Goal: Navigation & Orientation: Find specific page/section

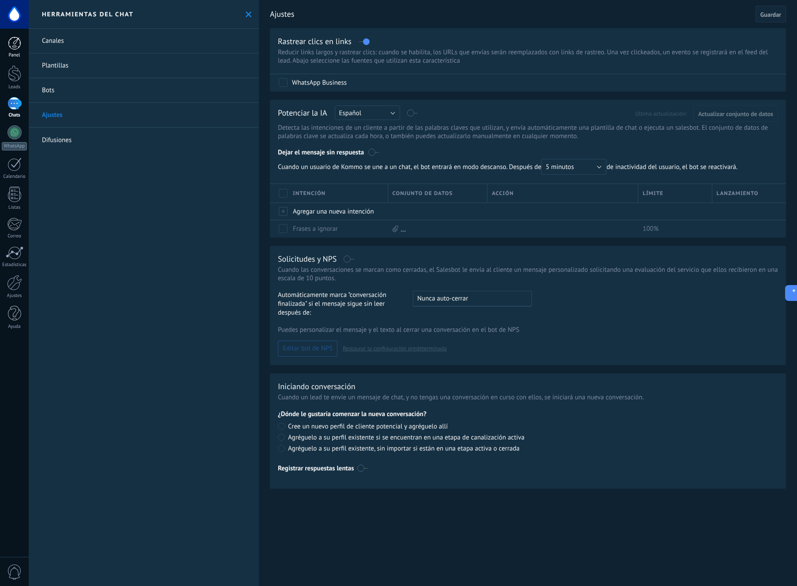
click at [19, 42] on div at bounding box center [14, 43] width 13 height 13
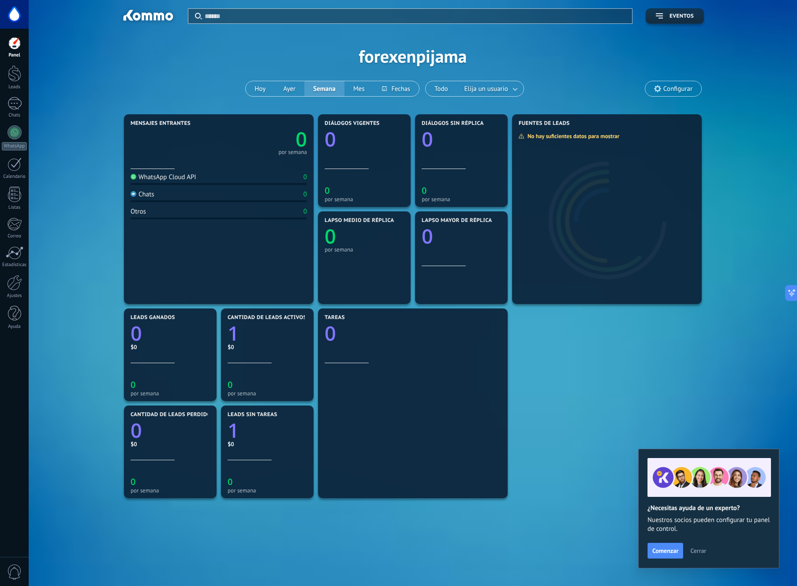
click at [18, 48] on div at bounding box center [14, 43] width 13 height 13
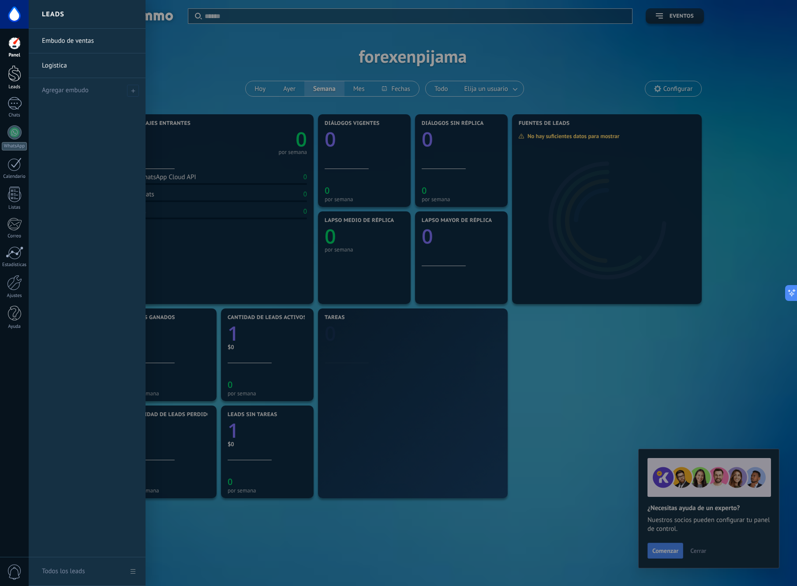
click at [17, 68] on div at bounding box center [14, 73] width 13 height 16
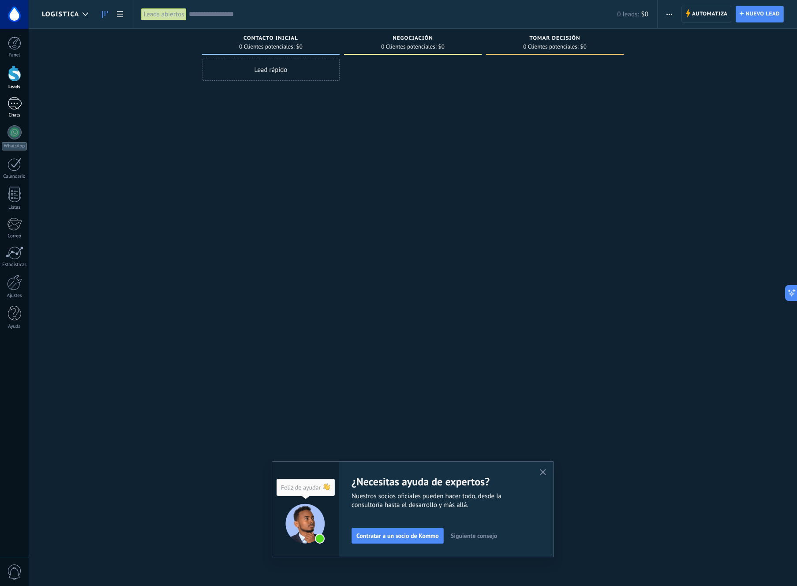
click at [10, 113] on div "Chats" at bounding box center [15, 115] width 26 height 6
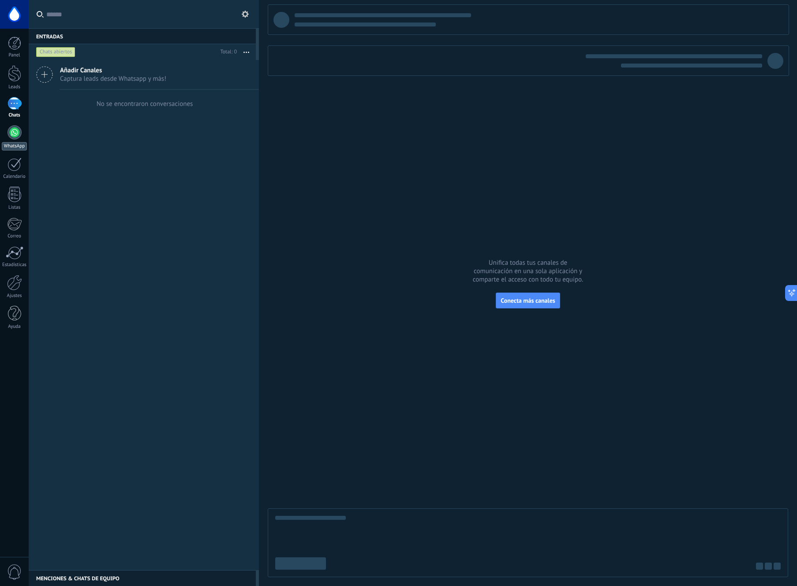
click at [14, 134] on div at bounding box center [14, 132] width 14 height 14
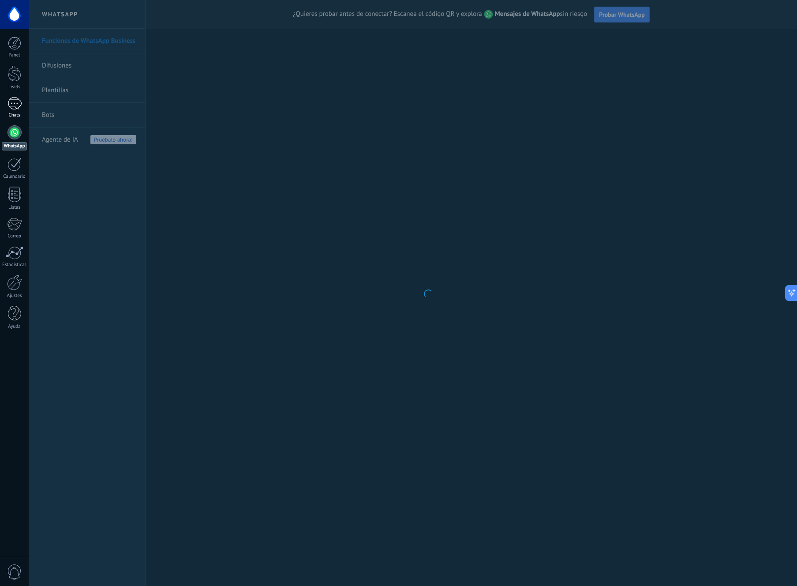
click at [18, 101] on div at bounding box center [14, 103] width 14 height 13
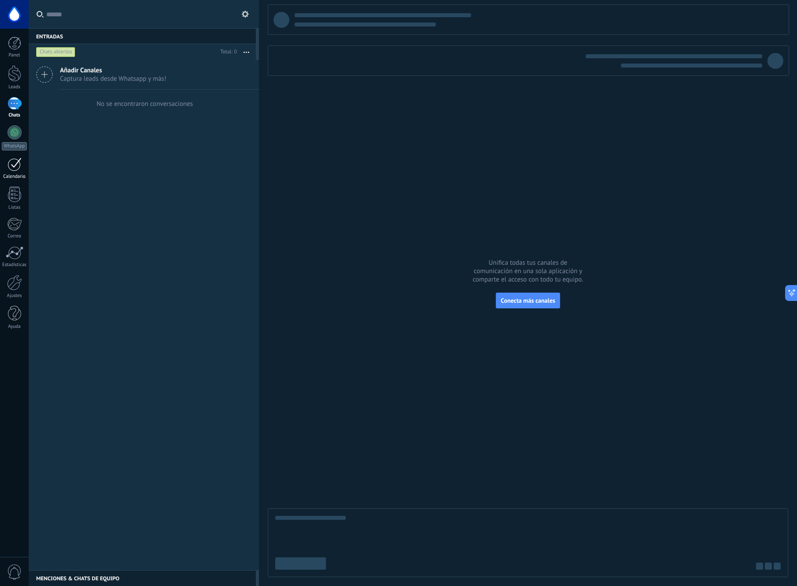
click at [15, 167] on div at bounding box center [14, 164] width 14 height 14
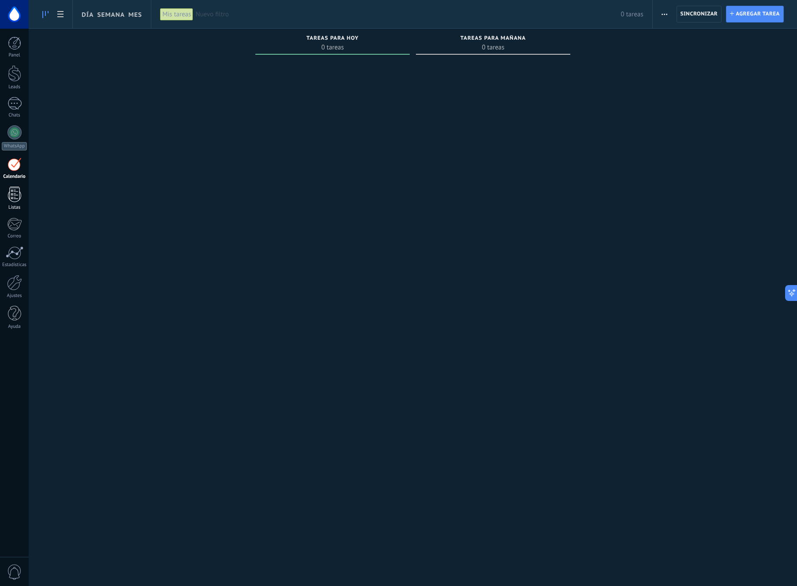
click at [17, 195] on div at bounding box center [14, 194] width 13 height 15
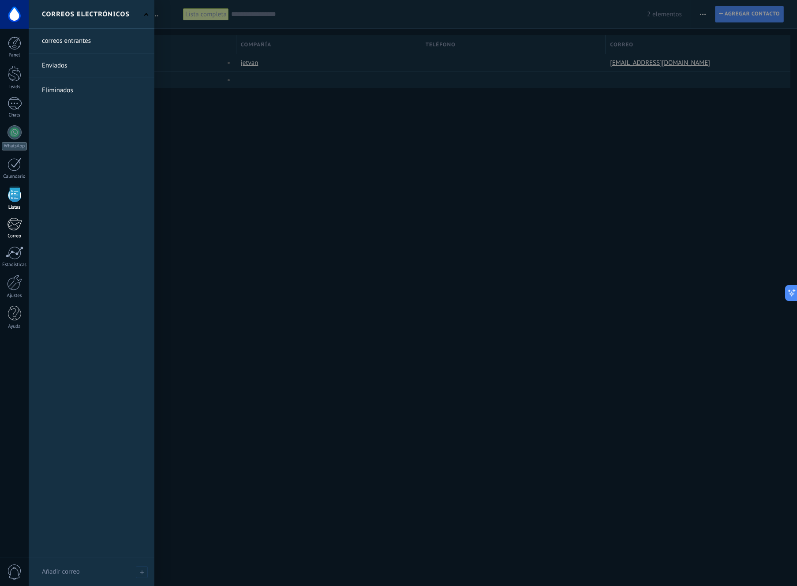
click at [15, 222] on div at bounding box center [14, 223] width 15 height 13
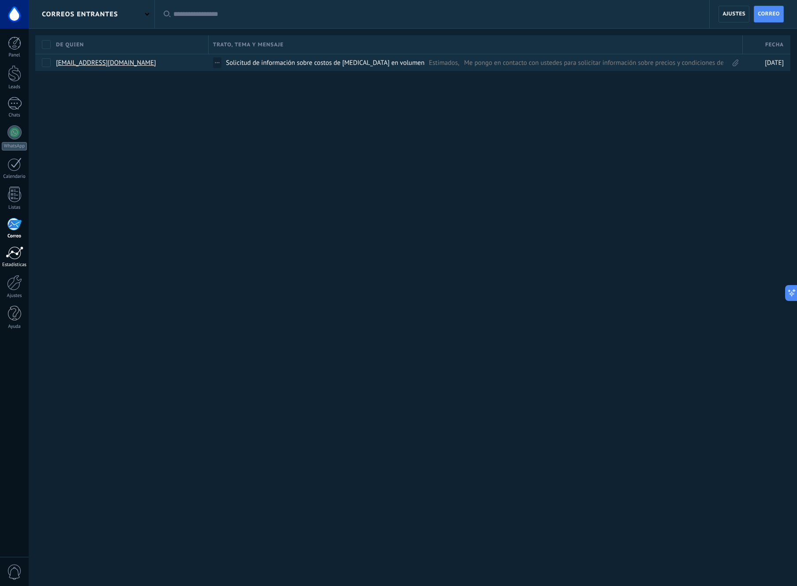
click at [14, 253] on div at bounding box center [15, 252] width 18 height 13
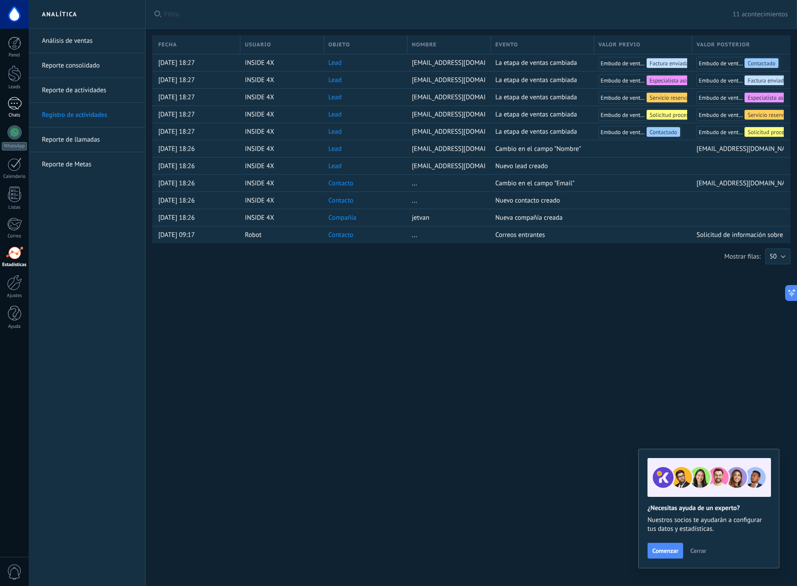
click at [17, 103] on div at bounding box center [14, 103] width 14 height 13
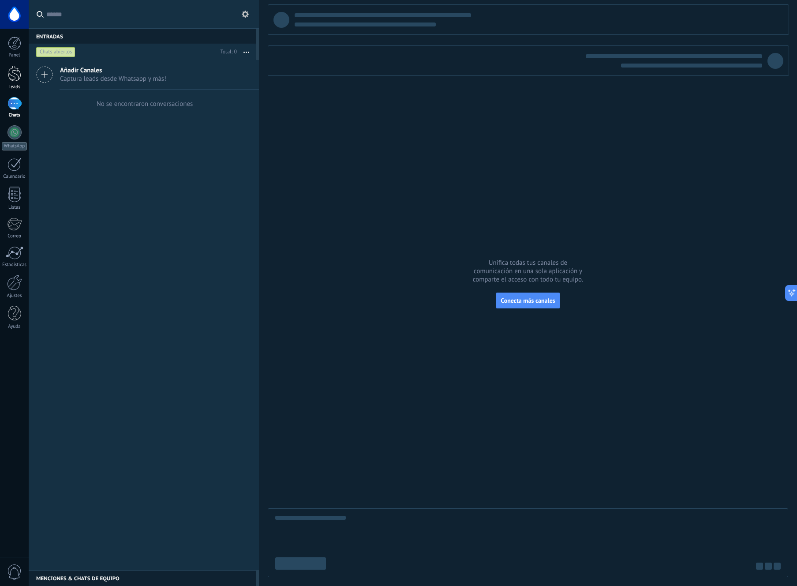
click at [11, 75] on div at bounding box center [14, 73] width 13 height 16
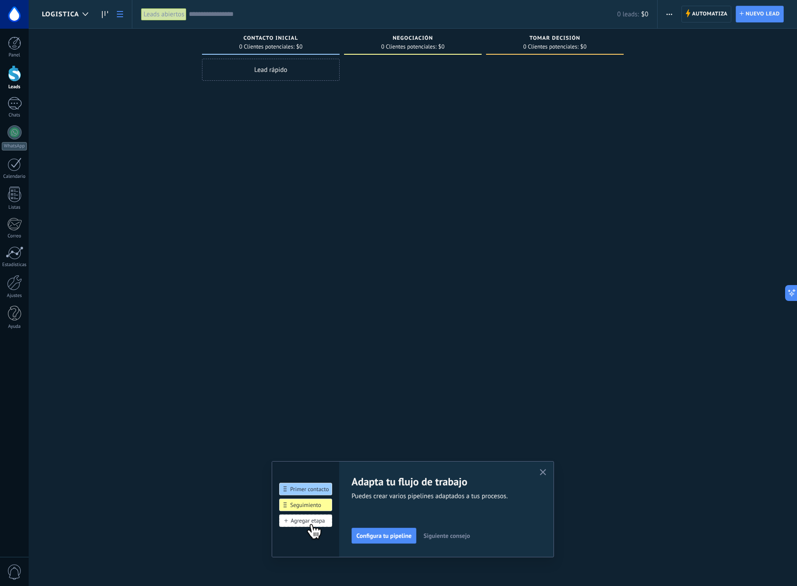
click at [120, 12] on icon at bounding box center [120, 14] width 6 height 6
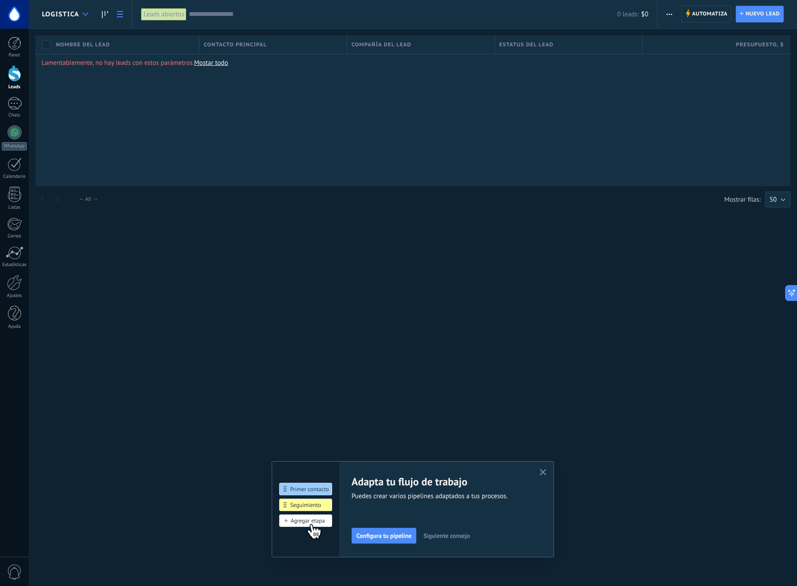
click at [80, 14] on div at bounding box center [85, 14] width 15 height 17
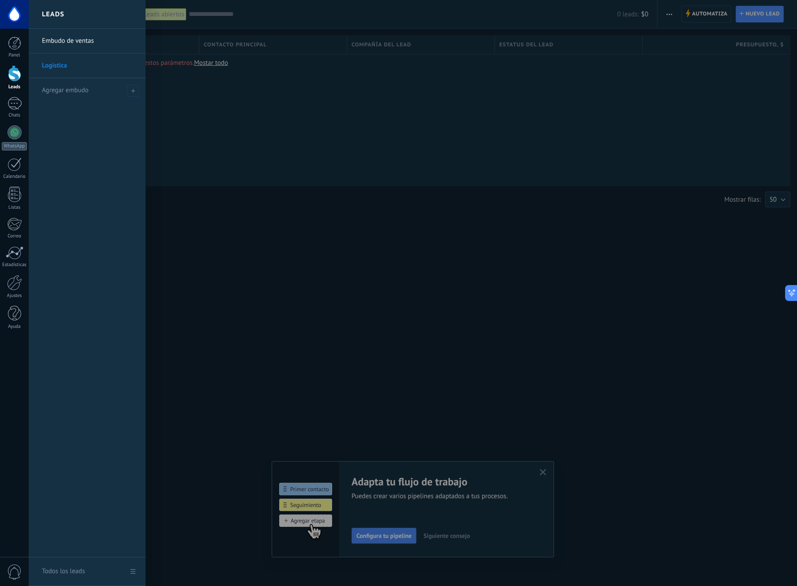
click at [75, 39] on link "Embudo de ventas" at bounding box center [89, 41] width 95 height 25
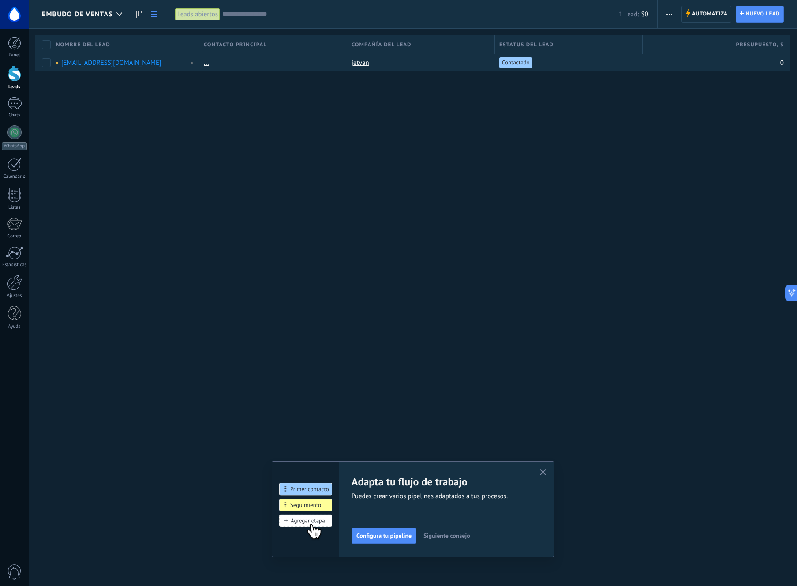
click at [154, 14] on use at bounding box center [154, 14] width 6 height 6
click at [137, 15] on icon at bounding box center [139, 14] width 6 height 7
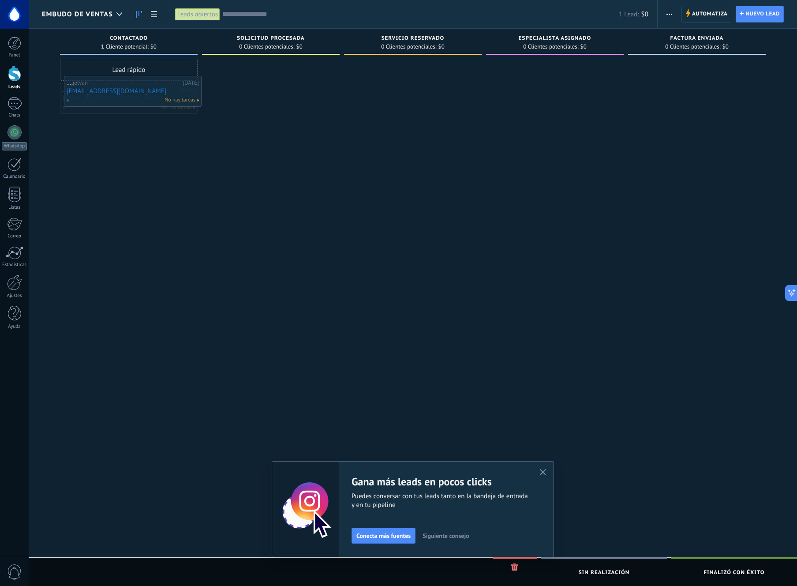
drag, startPoint x: 130, startPoint y: 104, endPoint x: 133, endPoint y: 97, distance: 7.9
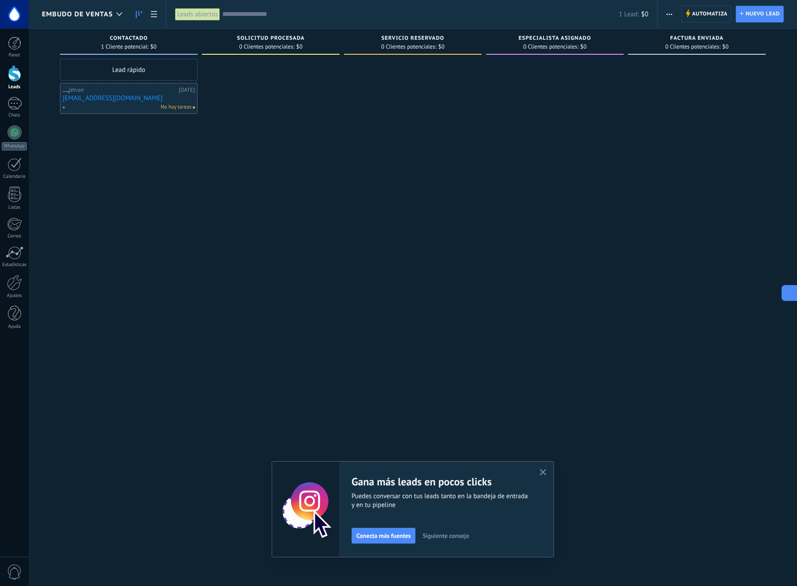
click at [789, 292] on icon at bounding box center [788, 293] width 9 height 9
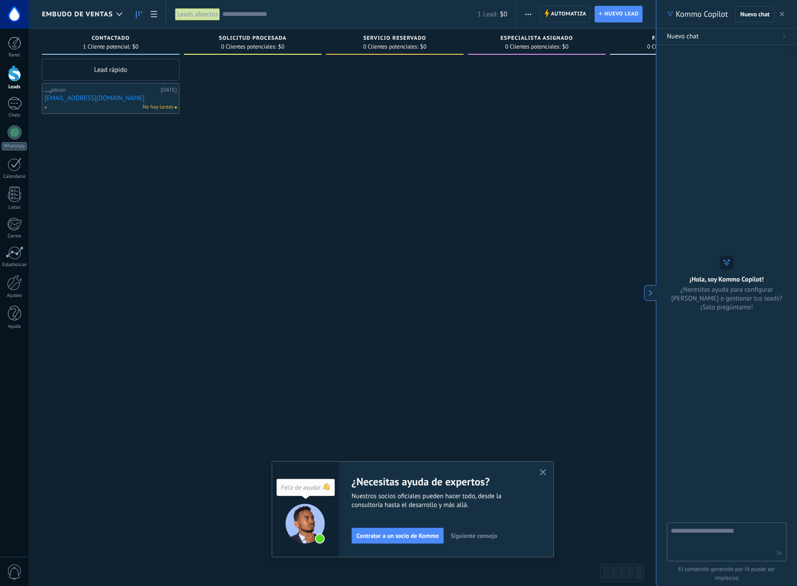
click at [702, 536] on textarea at bounding box center [720, 541] width 99 height 32
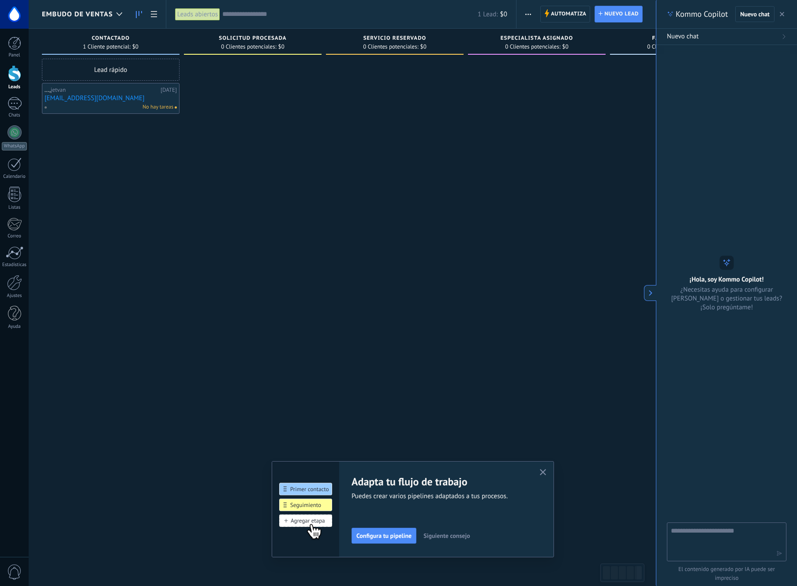
click at [540, 473] on icon "button" at bounding box center [543, 472] width 7 height 7
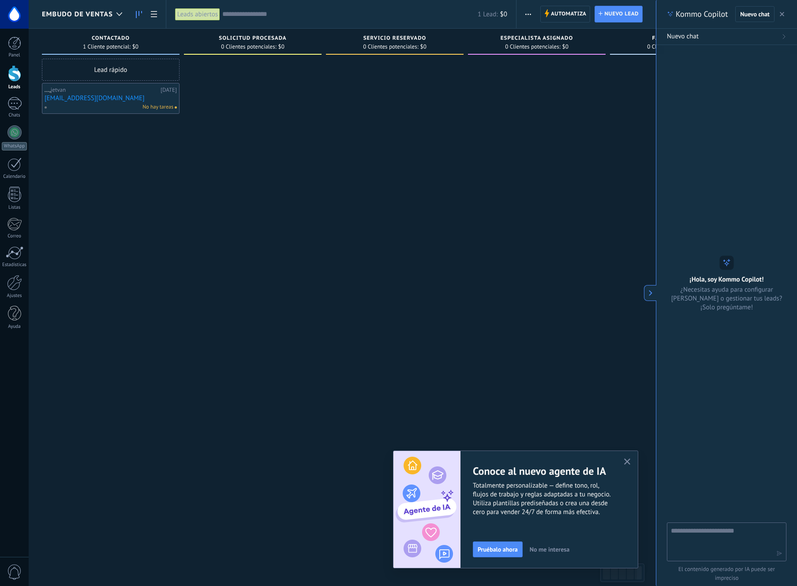
click at [785, 18] on button "button" at bounding box center [782, 14] width 9 height 11
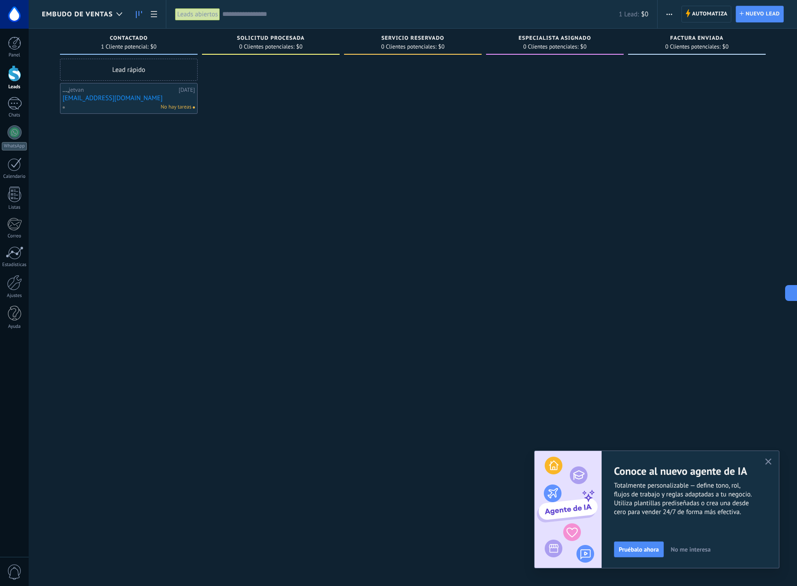
click at [623, 153] on div at bounding box center [555, 294] width 138 height 471
click at [770, 462] on icon "button" at bounding box center [768, 461] width 7 height 7
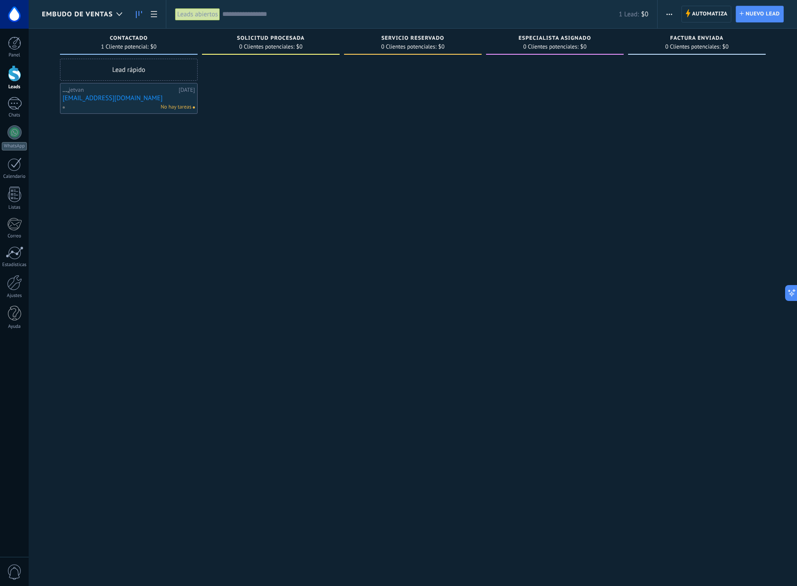
click at [657, 330] on div at bounding box center [697, 294] width 138 height 471
